Goal: Transaction & Acquisition: Purchase product/service

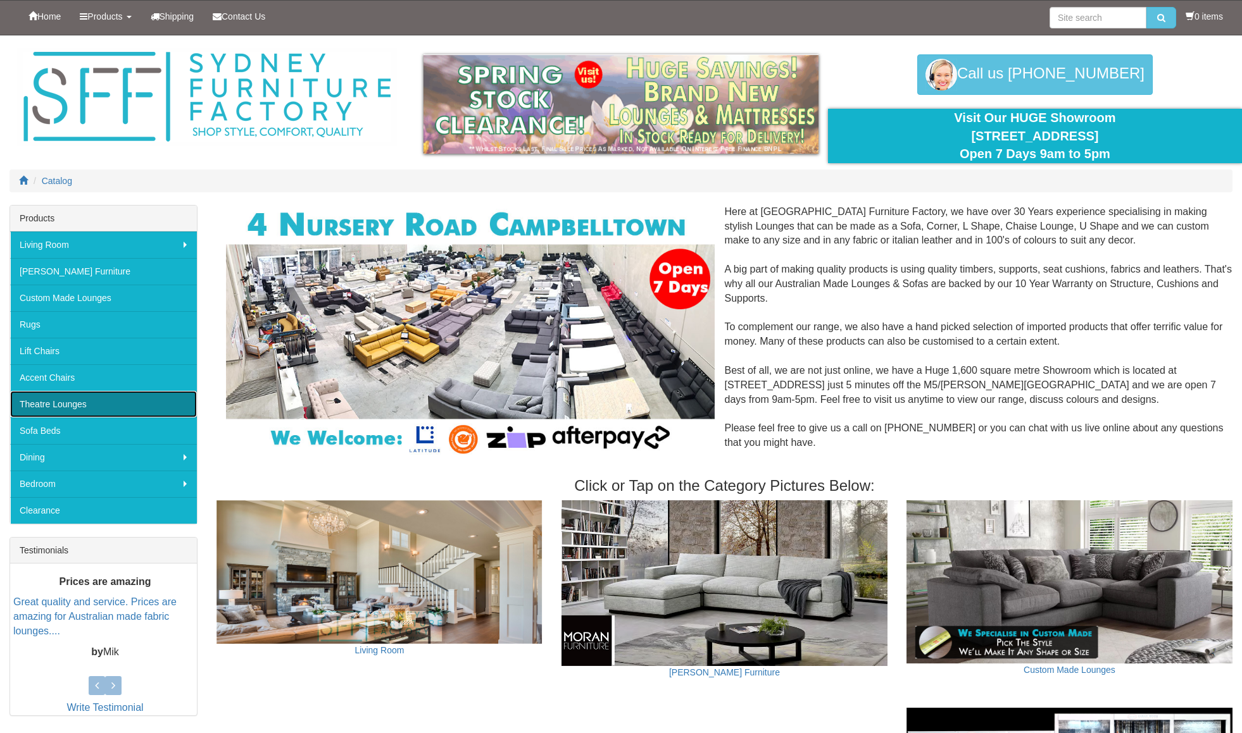
click at [63, 409] on link "Theatre Lounges" at bounding box center [103, 404] width 187 height 27
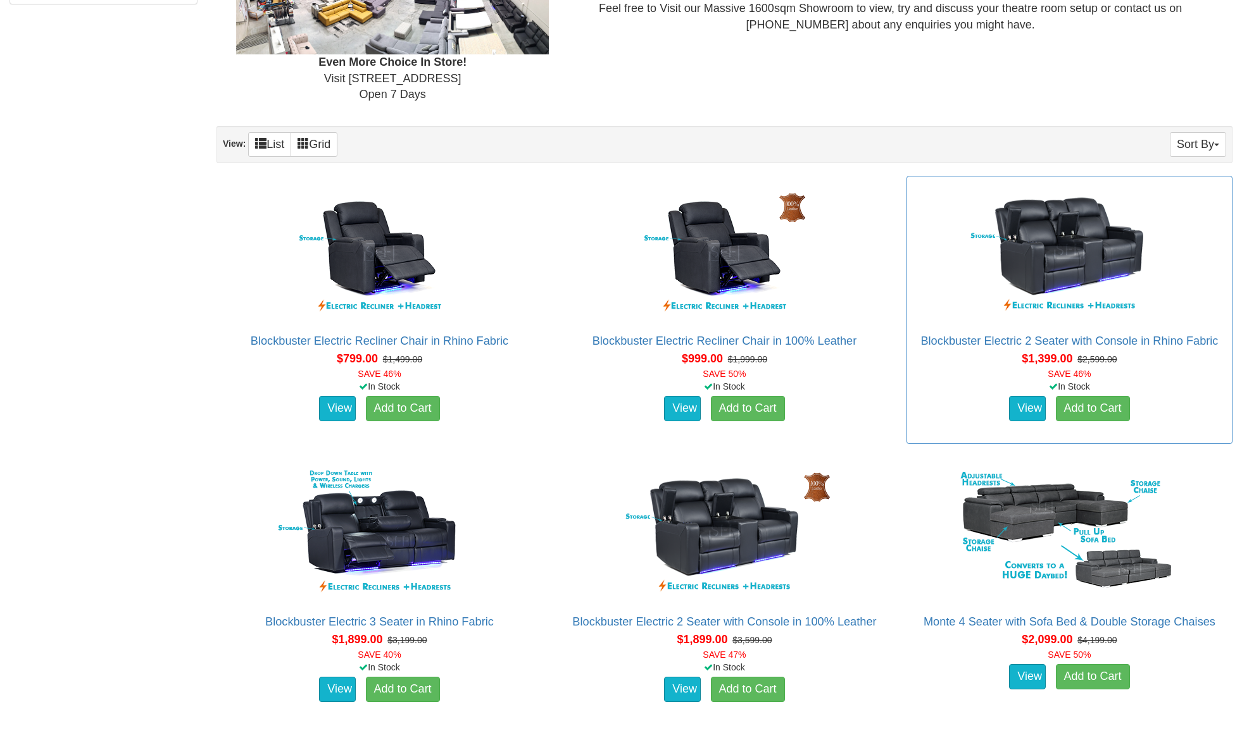
scroll to position [711, 0]
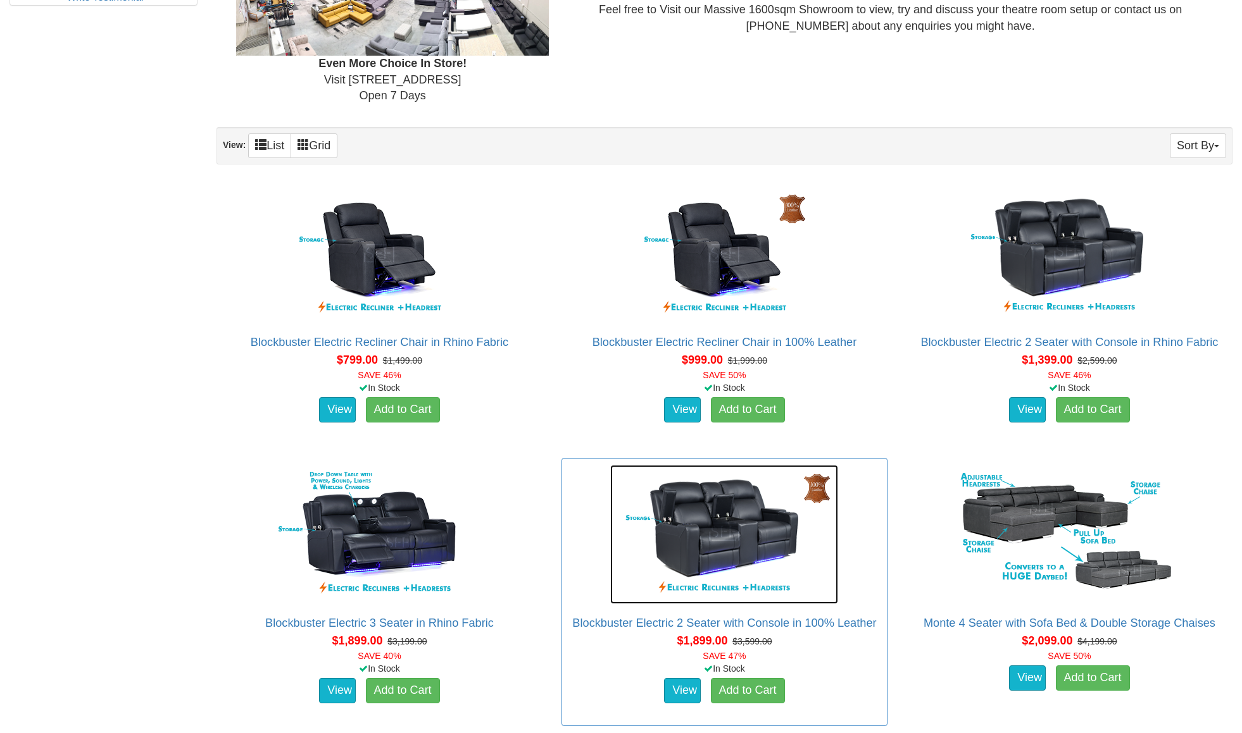
click at [813, 487] on img at bounding box center [724, 534] width 228 height 139
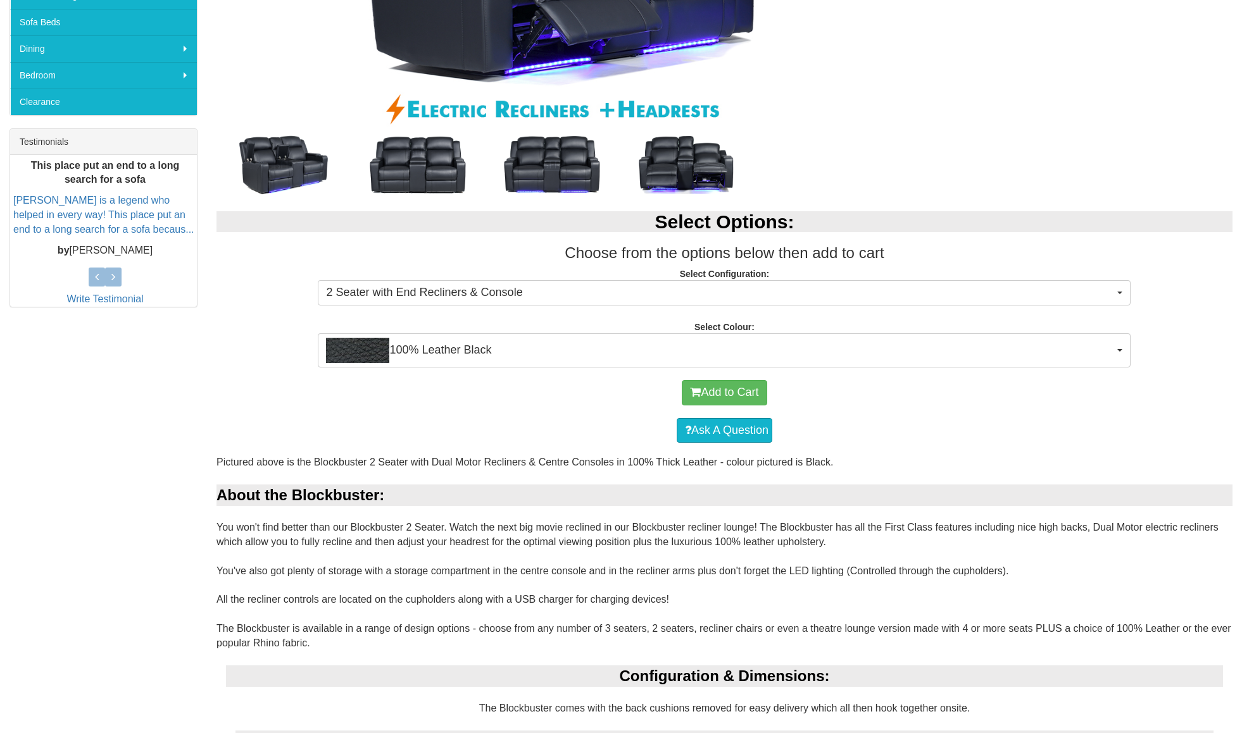
scroll to position [413, 0]
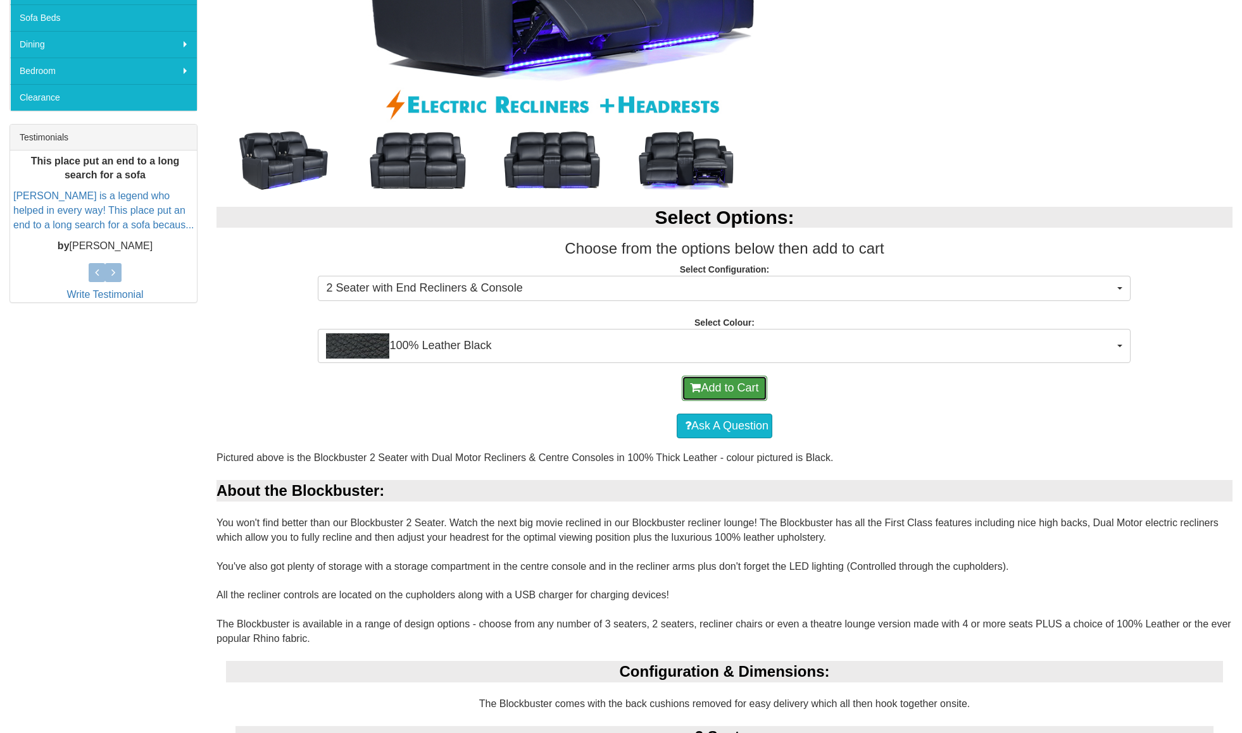
click at [725, 388] on button "Add to Cart" at bounding box center [724, 388] width 85 height 25
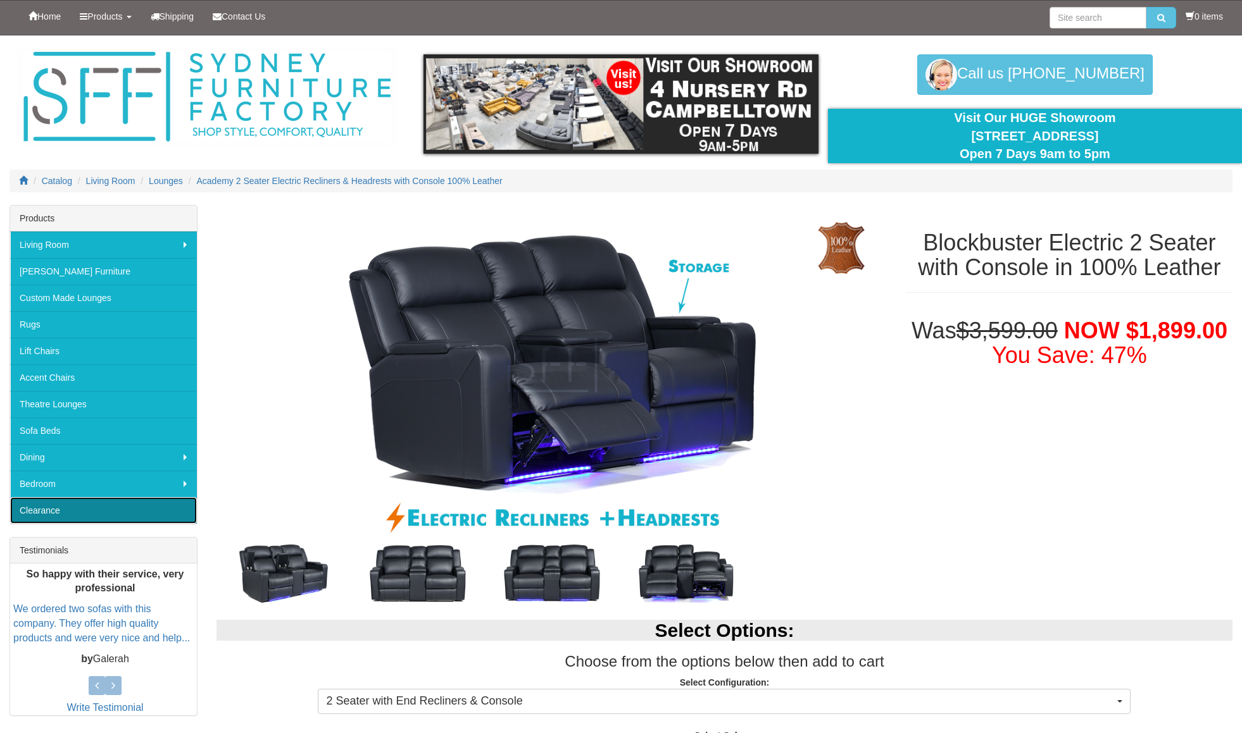
click at [92, 515] on link "Clearance" at bounding box center [103, 510] width 187 height 27
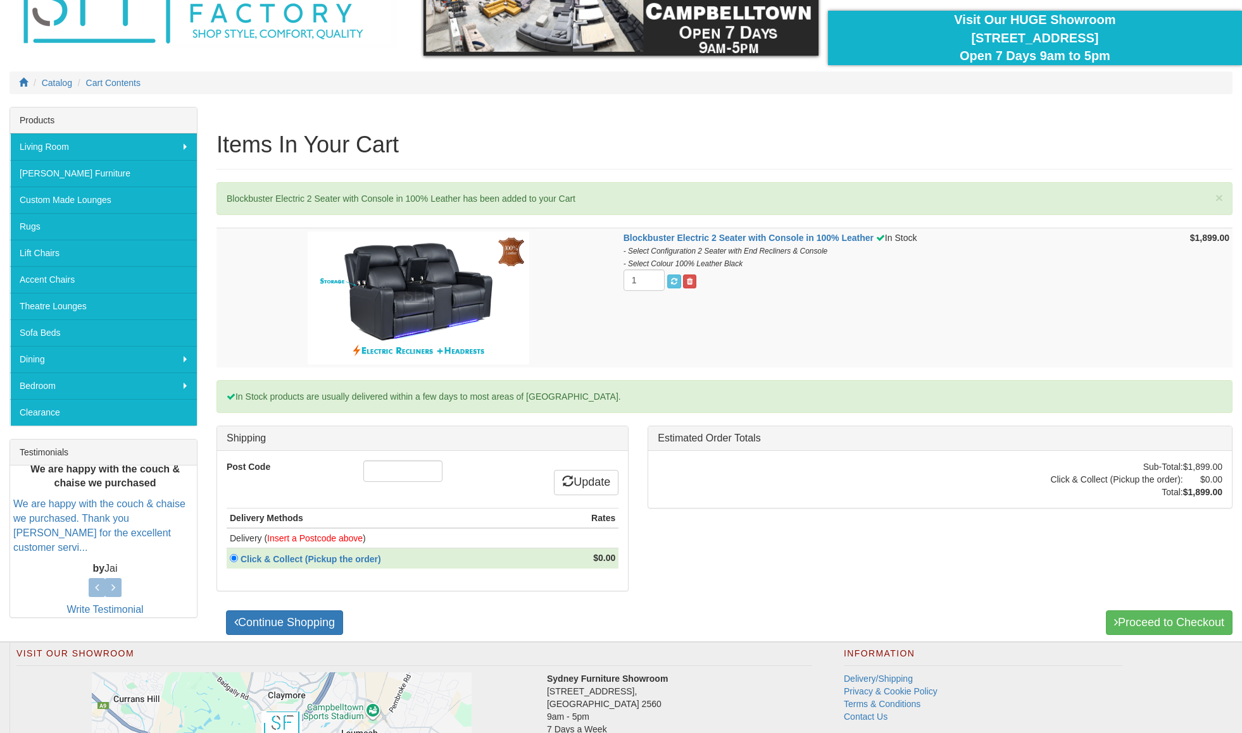
scroll to position [104, 0]
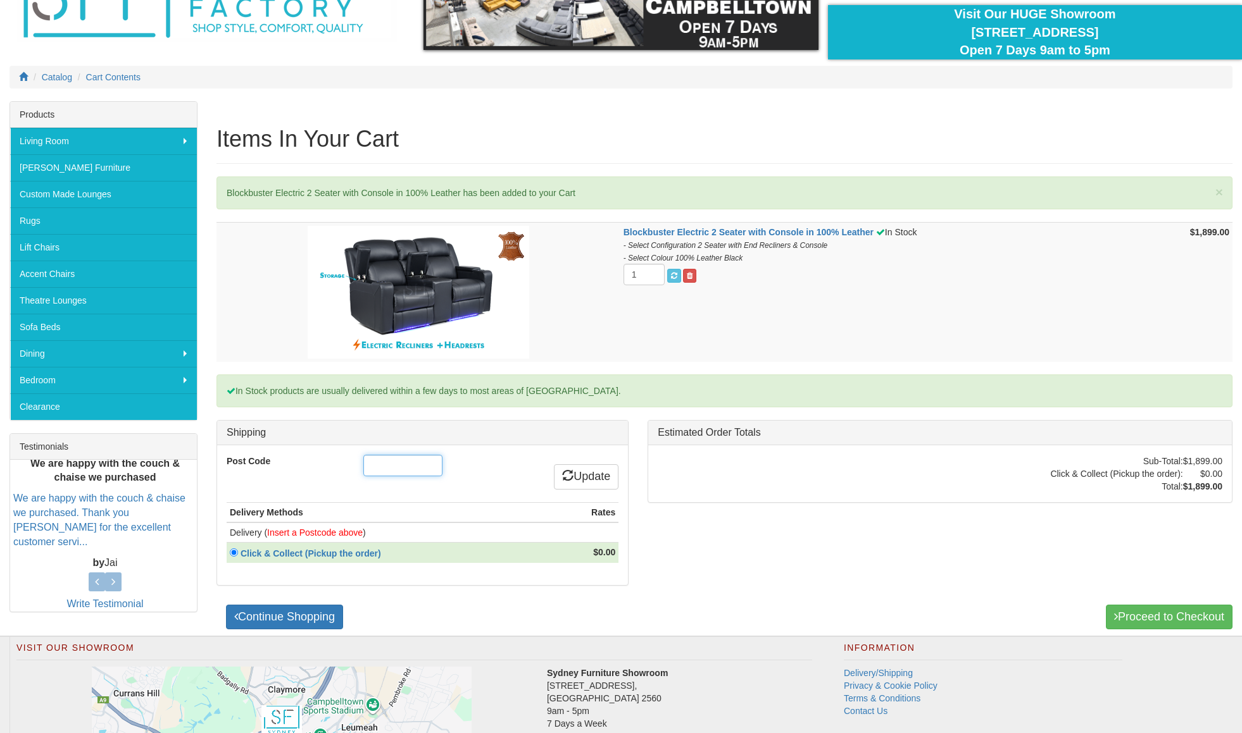
click at [392, 463] on input "Post Code" at bounding box center [402, 466] width 79 height 22
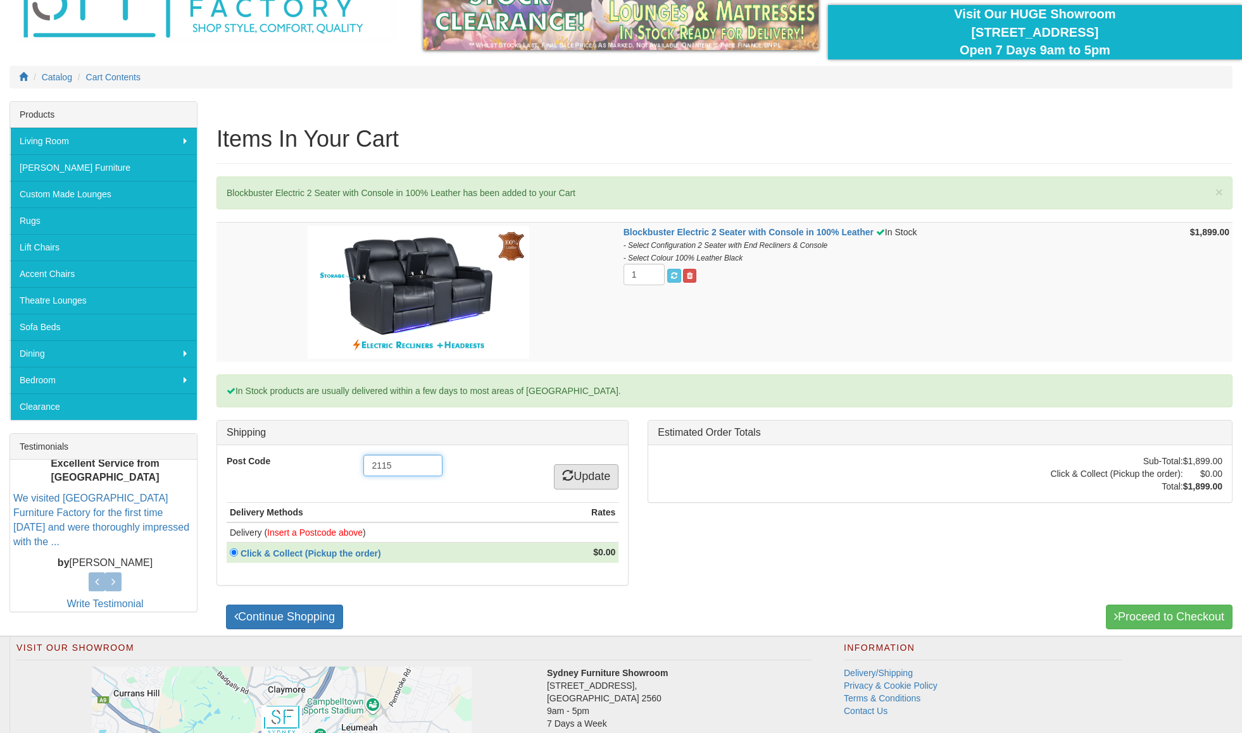
type input "2115"
click at [585, 475] on link "Update" at bounding box center [586, 476] width 65 height 25
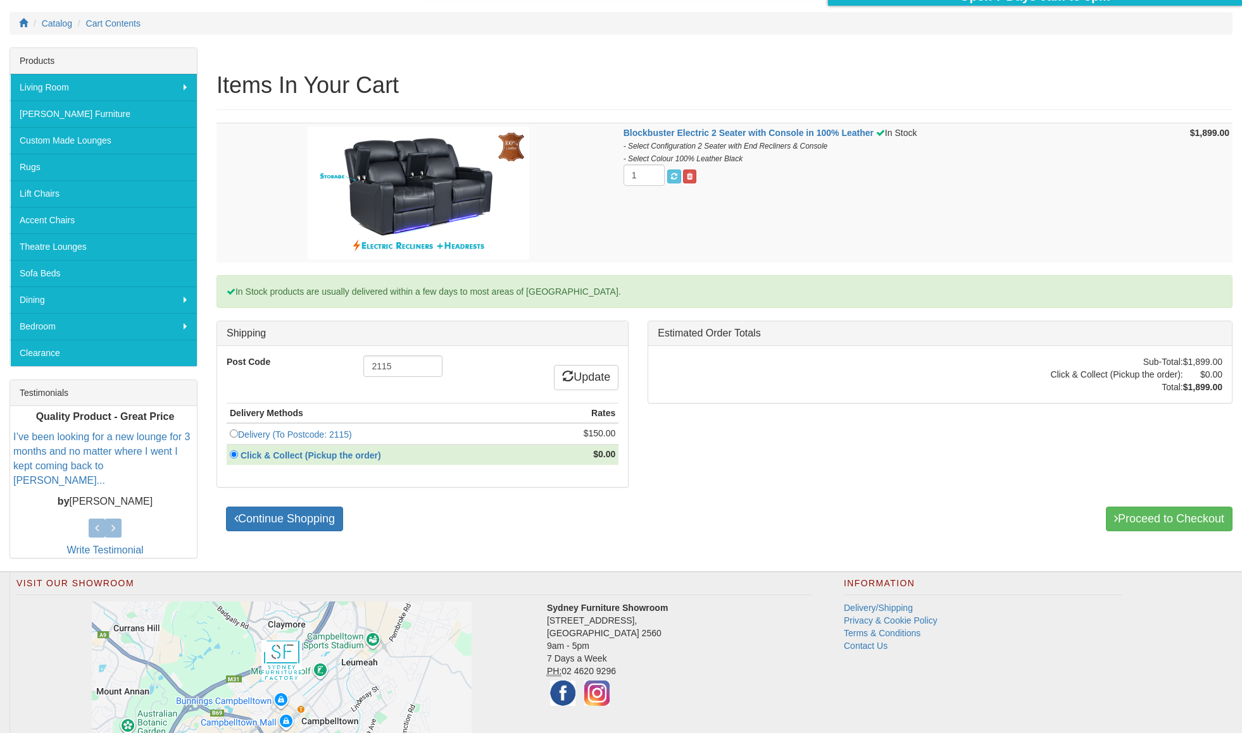
scroll to position [165, 0]
